Goal: Information Seeking & Learning: Learn about a topic

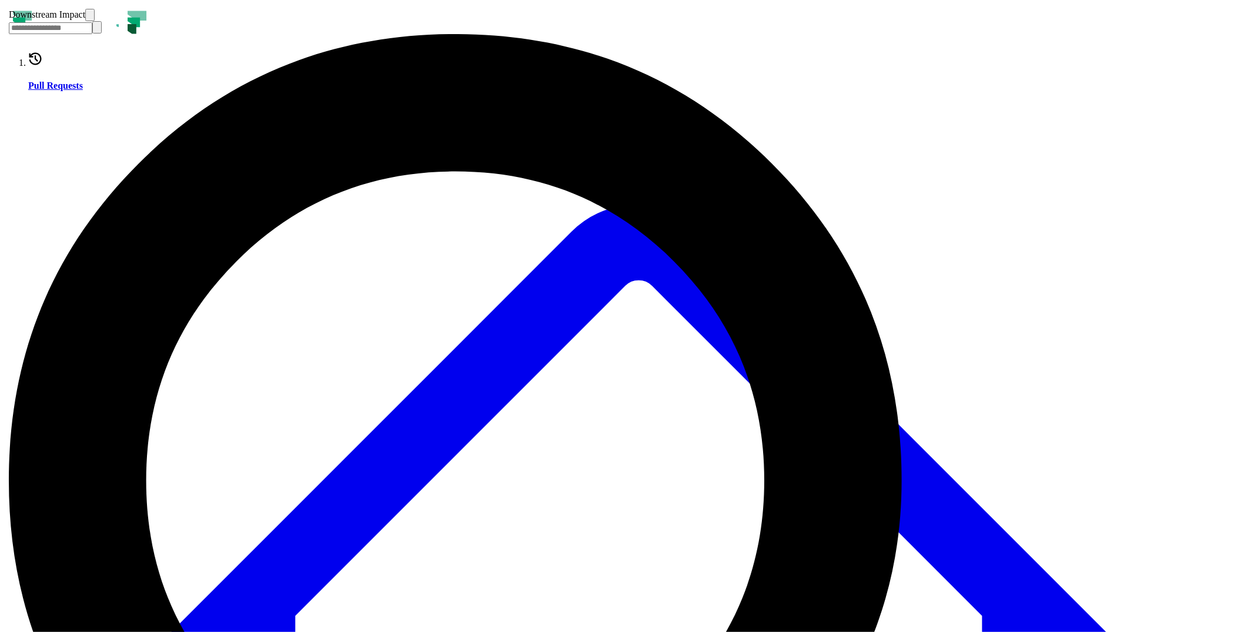
drag, startPoint x: 797, startPoint y: 498, endPoint x: 762, endPoint y: 464, distance: 49.5
